Goal: Communication & Community: Ask a question

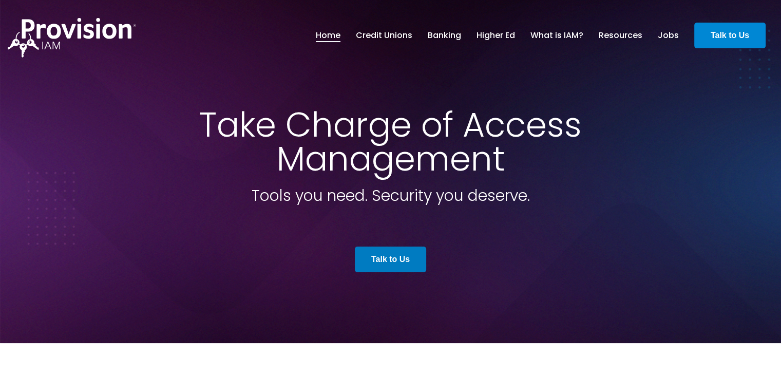
click at [713, 35] on strong "Talk to Us" at bounding box center [730, 35] width 39 height 9
click at [712, 32] on strong "Talk to Us" at bounding box center [730, 35] width 39 height 9
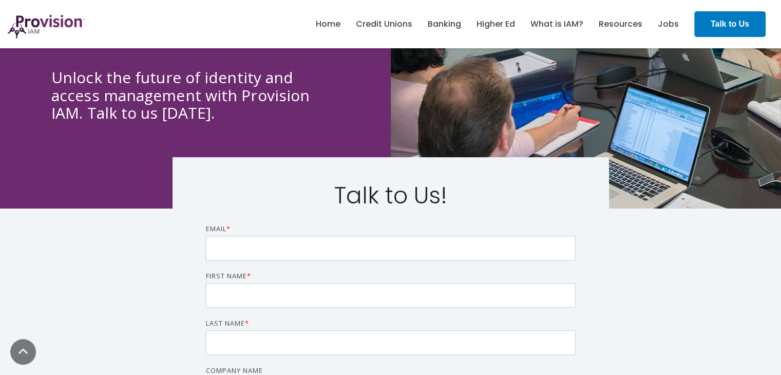
scroll to position [513, 0]
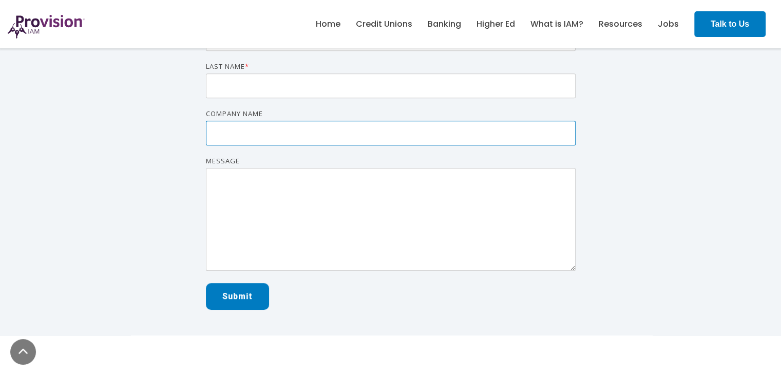
drag, startPoint x: 244, startPoint y: 120, endPoint x: 255, endPoint y: 127, distance: 12.7
click at [244, 121] on input "Company name" at bounding box center [391, 133] width 370 height 25
click at [282, 144] on input "Company name" at bounding box center [391, 133] width 370 height 25
type input "The Netty Awards"
type input "[PERSON_NAME][EMAIL_ADDRESS][DOMAIN_NAME]"
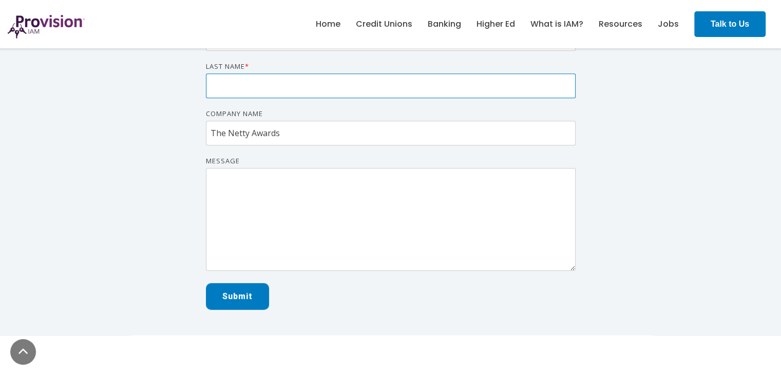
type input "[PERSON_NAME]"
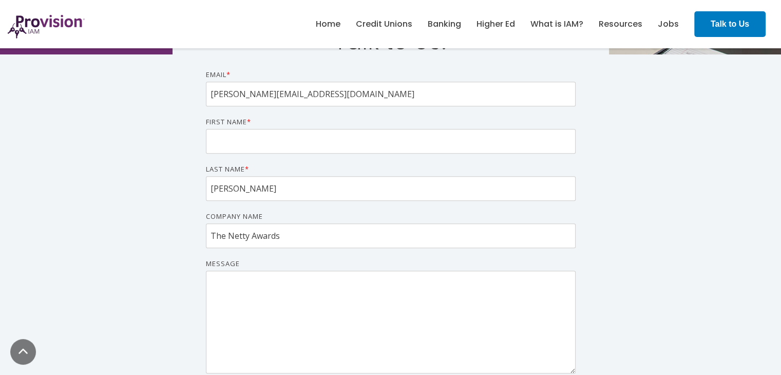
click at [225, 155] on form "Email * [PERSON_NAME][EMAIL_ADDRESS][DOMAIN_NAME] First name * Last name * [PER…" at bounding box center [391, 240] width 370 height 343
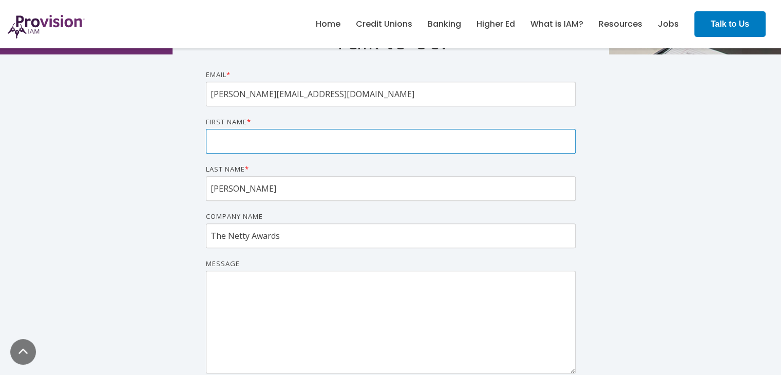
drag, startPoint x: 235, startPoint y: 141, endPoint x: 253, endPoint y: 152, distance: 21.2
click at [235, 141] on input "First name *" at bounding box center [391, 141] width 370 height 25
type input "[PERSON_NAME]"
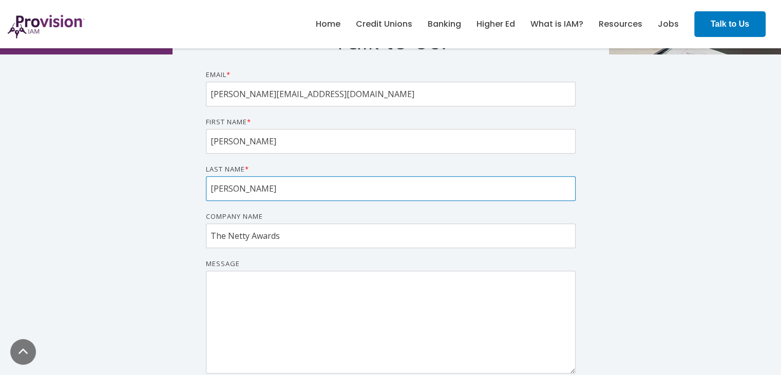
click at [224, 182] on input "[PERSON_NAME]" at bounding box center [391, 188] width 370 height 25
click at [224, 183] on input "[PERSON_NAME]" at bounding box center [391, 188] width 370 height 25
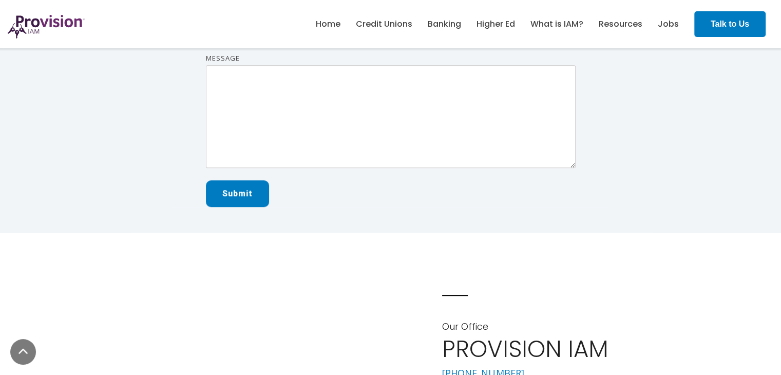
type input "[PERSON_NAME]"
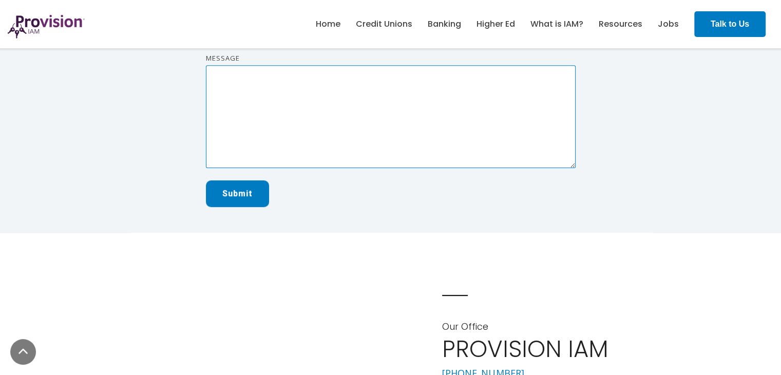
click at [294, 115] on textarea "Message" at bounding box center [391, 116] width 370 height 103
paste textarea "Hey team! I’m reaching out because we’re recognizing standout work in marketing…"
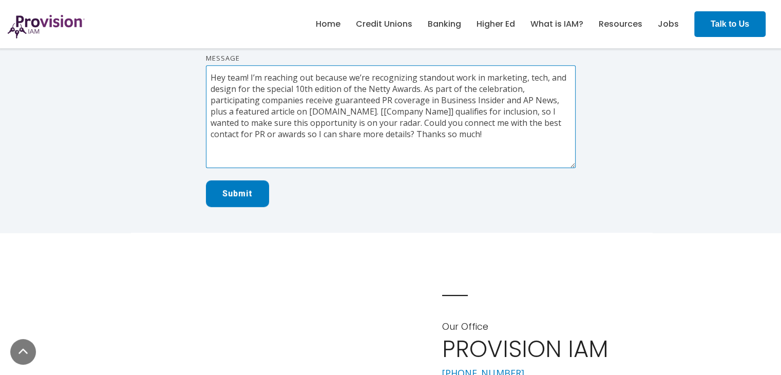
drag, startPoint x: 382, startPoint y: 109, endPoint x: 444, endPoint y: 107, distance: 62.2
click at [451, 111] on textarea "Hey team! I’m reaching out because we’re recognizing standout work in marketing…" at bounding box center [391, 116] width 370 height 103
paste textarea "ExclamationLabs"
type textarea "Hey team! I’m reaching out because we’re recognizing standout work in marketing…"
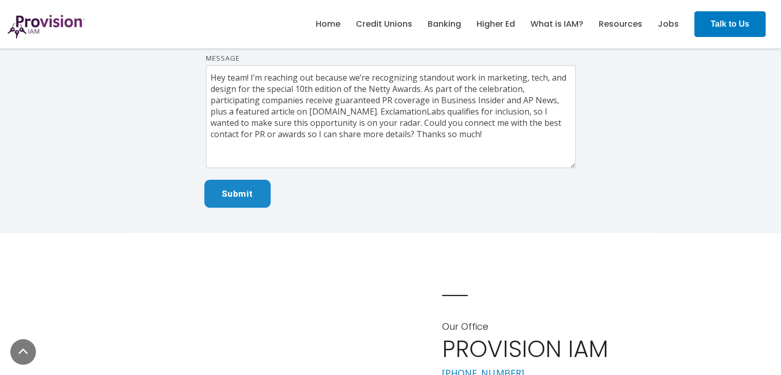
click at [248, 188] on input "Submit" at bounding box center [237, 194] width 66 height 28
drag, startPoint x: 248, startPoint y: 188, endPoint x: 250, endPoint y: 193, distance: 5.4
click at [248, 188] on input "Submit" at bounding box center [237, 194] width 66 height 28
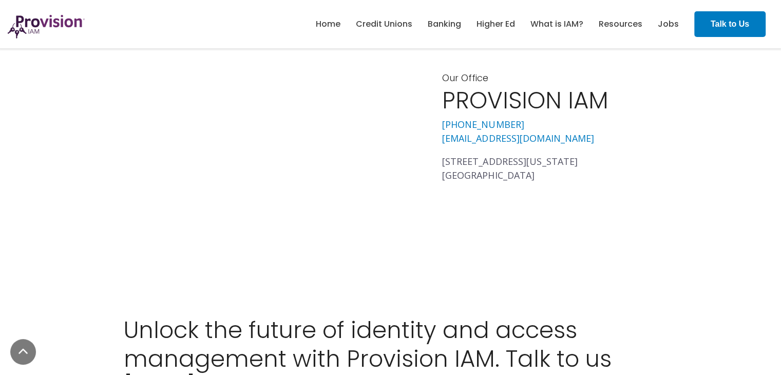
scroll to position [205, 0]
